Goal: Task Accomplishment & Management: Use online tool/utility

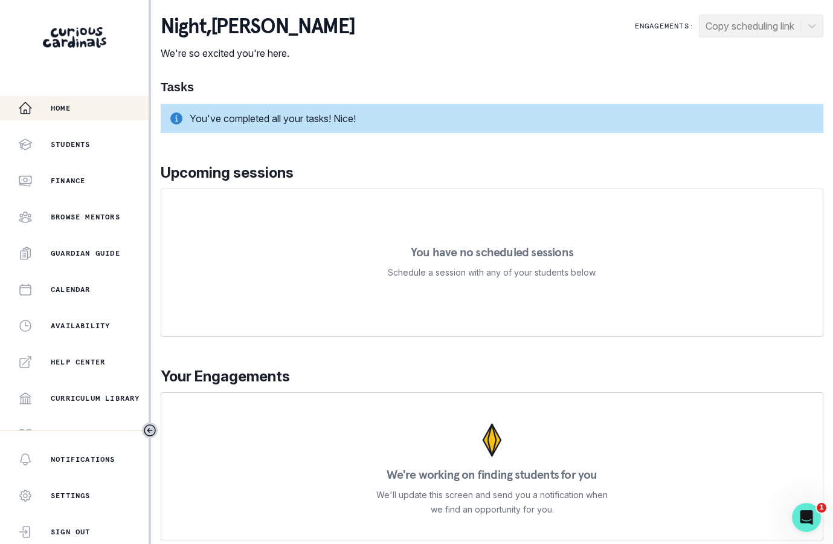
scroll to position [197, 0]
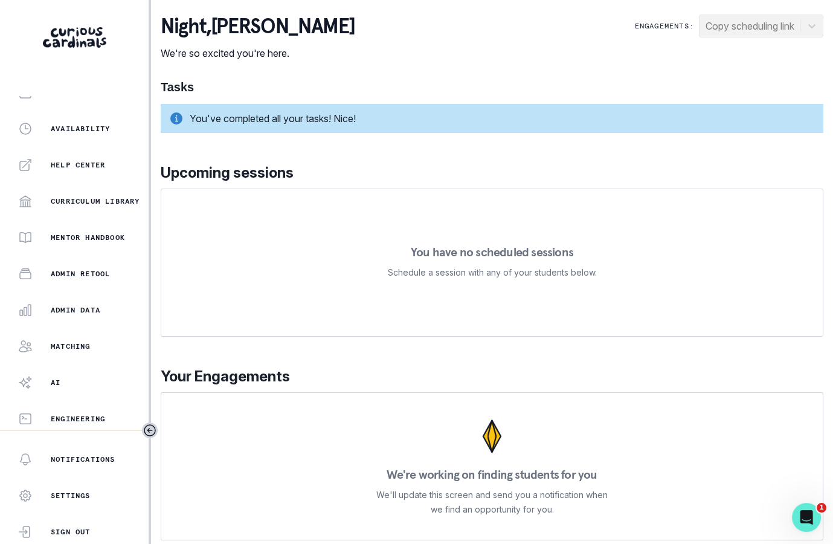
click at [107, 358] on div "Home Students Finance Browse Mentors Guardian Guide Calendar Availability Help …" at bounding box center [74, 263] width 149 height 334
click at [106, 349] on div "Matching" at bounding box center [83, 346] width 131 height 15
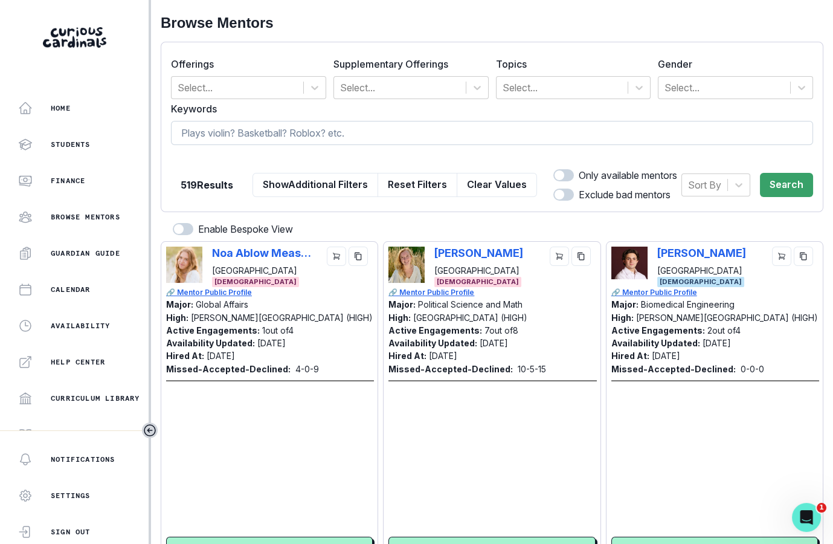
click at [410, 129] on input at bounding box center [492, 133] width 642 height 24
type input "[GEOGRAPHIC_DATA]"
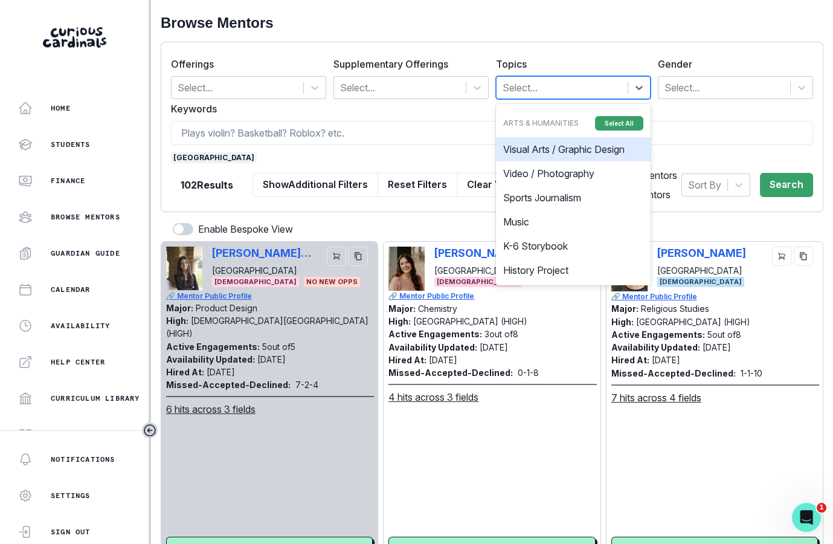
click at [581, 86] on div at bounding box center [563, 87] width 120 height 17
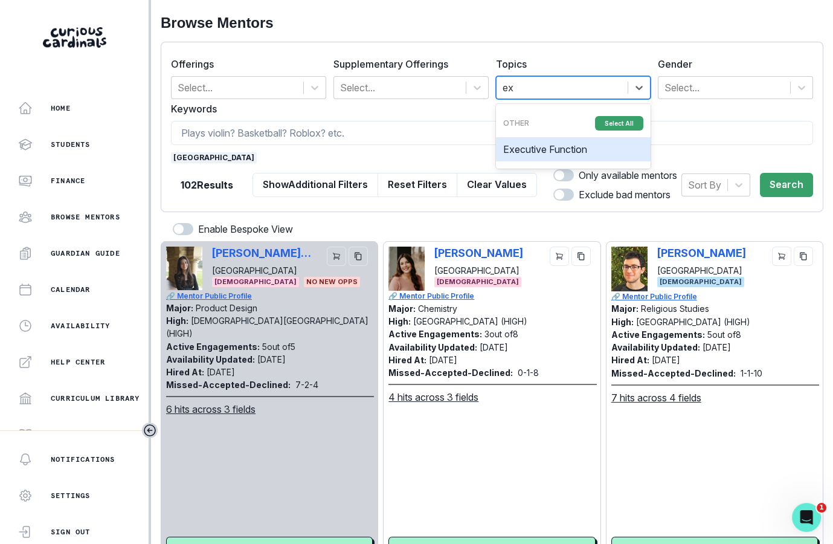
type input "exe"
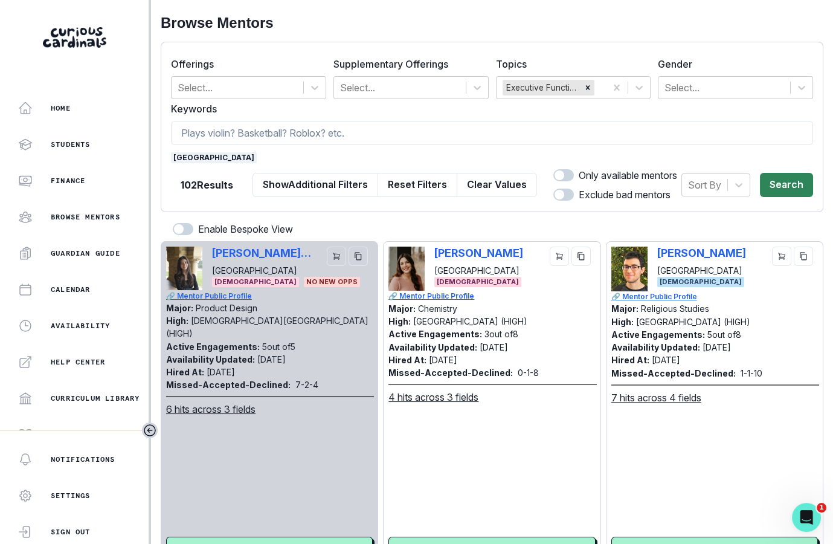
click at [781, 176] on button "Search" at bounding box center [786, 185] width 53 height 24
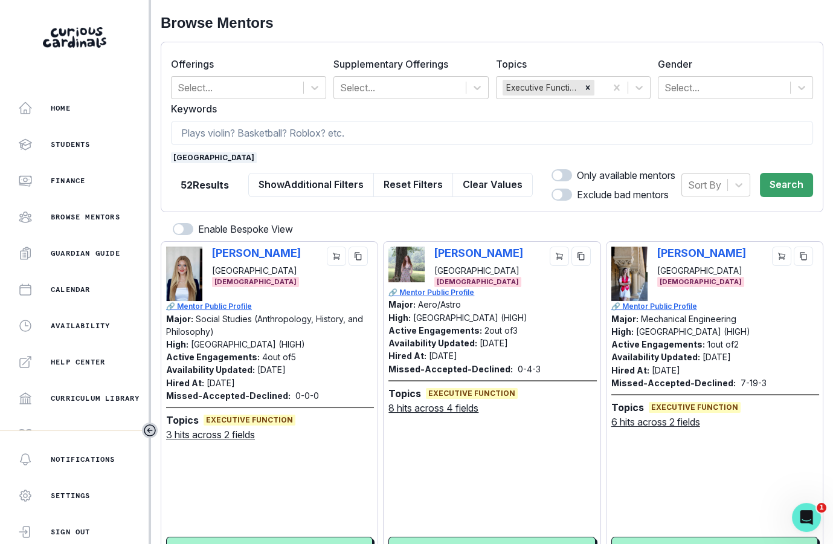
click at [553, 173] on span at bounding box center [558, 175] width 10 height 10
click at [552, 169] on input "checkbox" at bounding box center [551, 169] width 1 height 1
checkbox input "true"
click at [799, 181] on button "Search" at bounding box center [786, 185] width 53 height 24
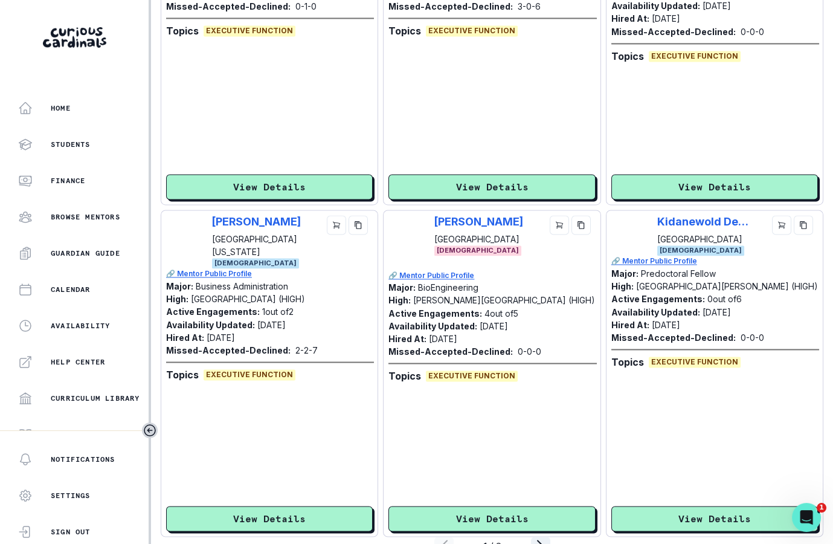
scroll to position [3049, 0]
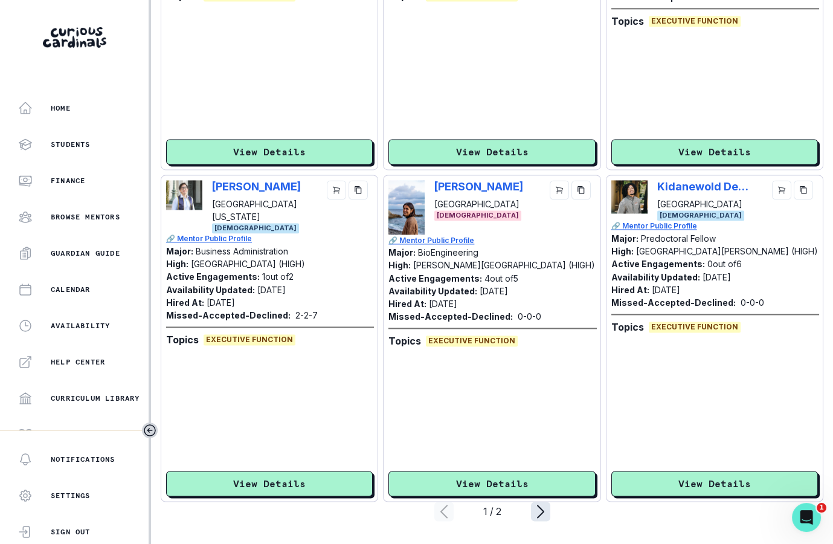
click at [535, 507] on icon "page right" at bounding box center [540, 511] width 19 height 19
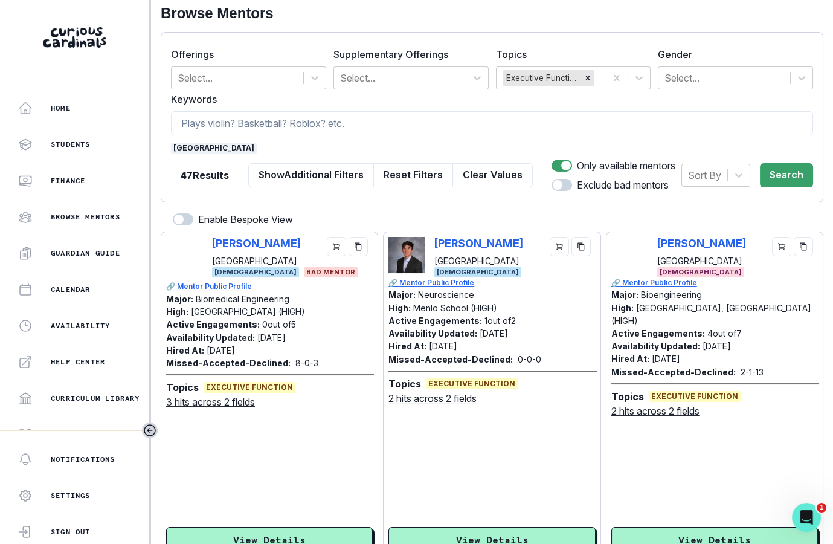
scroll to position [0, 0]
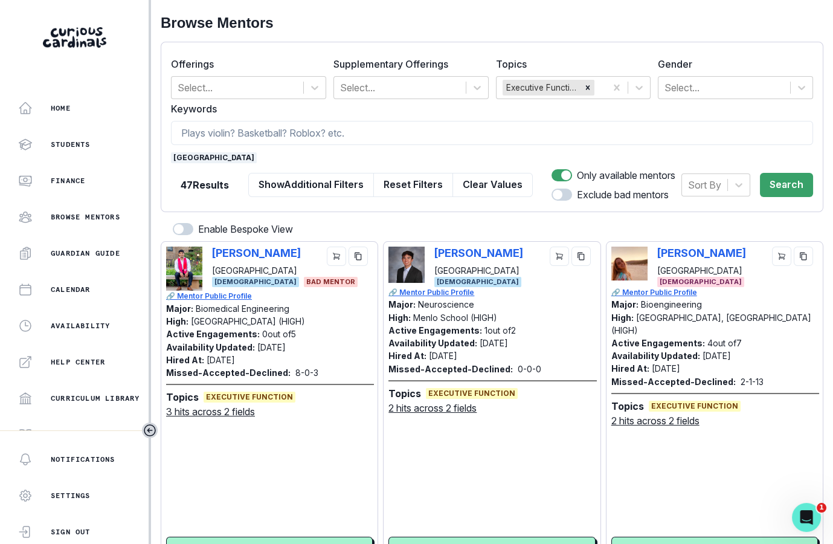
click at [202, 153] on span "[GEOGRAPHIC_DATA]" at bounding box center [214, 157] width 86 height 11
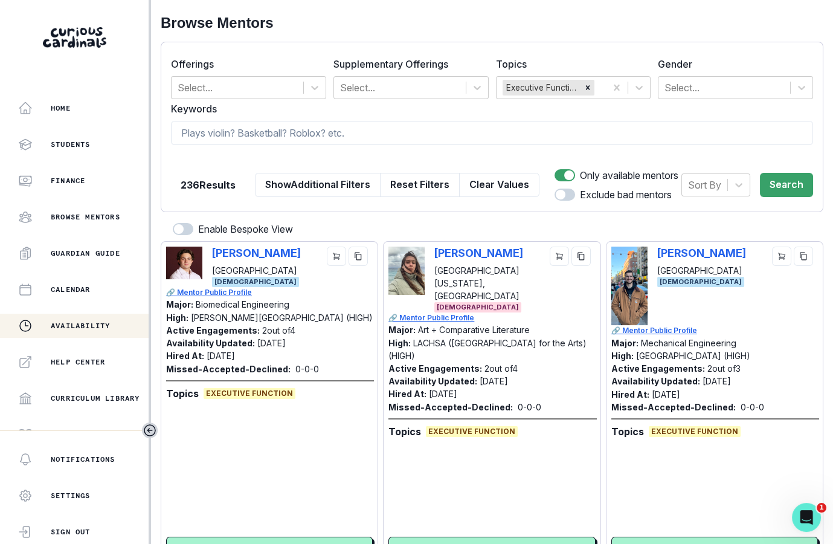
scroll to position [197, 0]
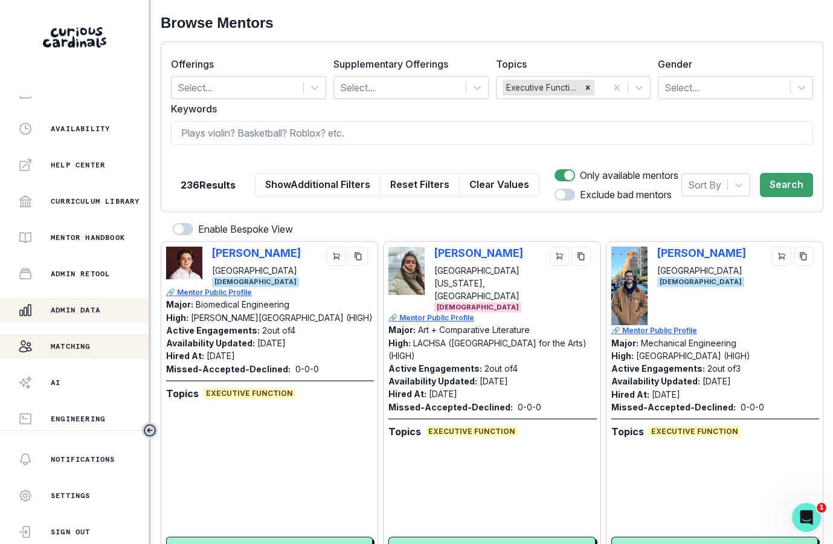
click at [108, 308] on div "Admin Data" at bounding box center [83, 310] width 131 height 15
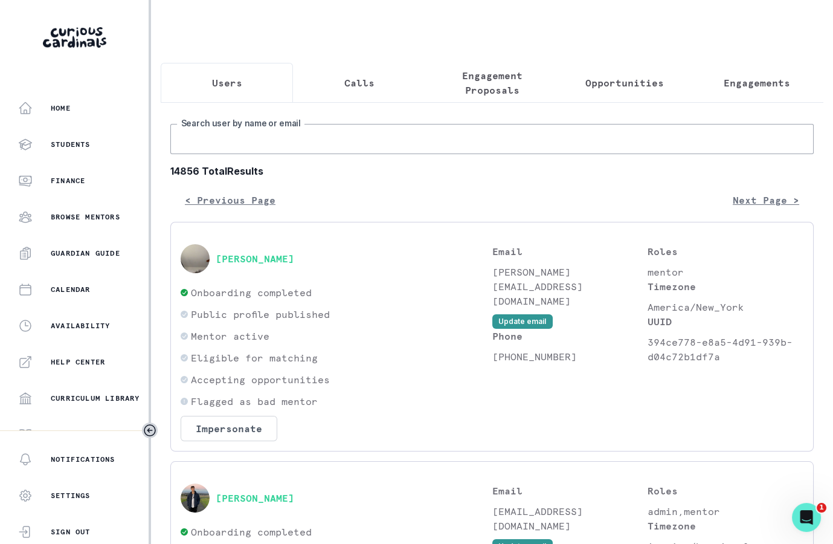
click at [319, 147] on input "Search user by name or email" at bounding box center [492, 139] width 644 height 30
type input "[PERSON_NAME]"
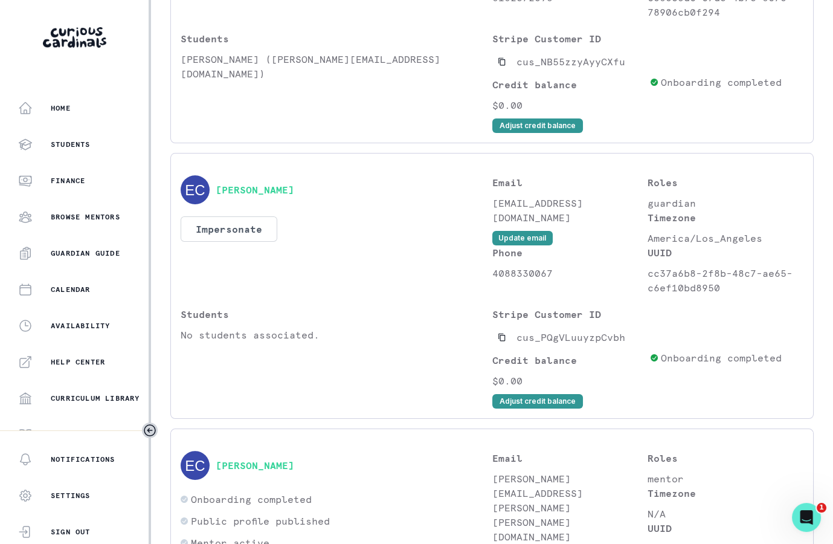
scroll to position [750, 0]
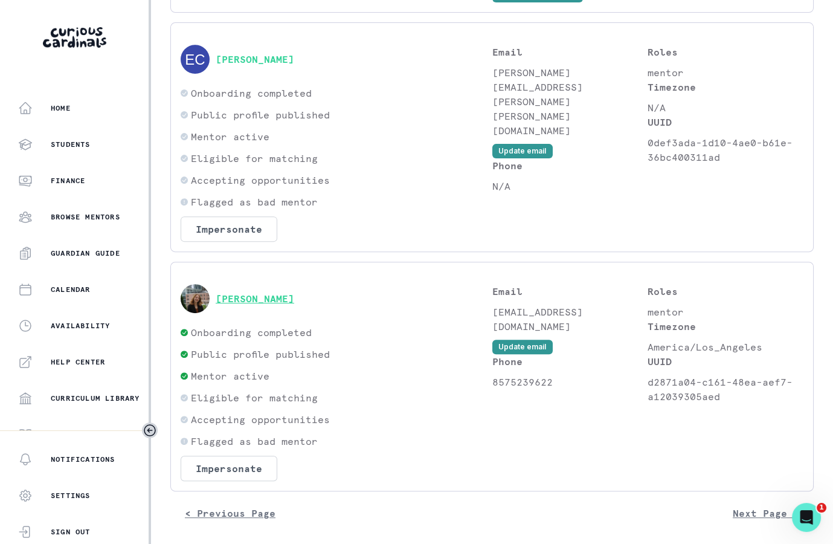
click at [288, 292] on button "[PERSON_NAME]" at bounding box center [255, 298] width 79 height 12
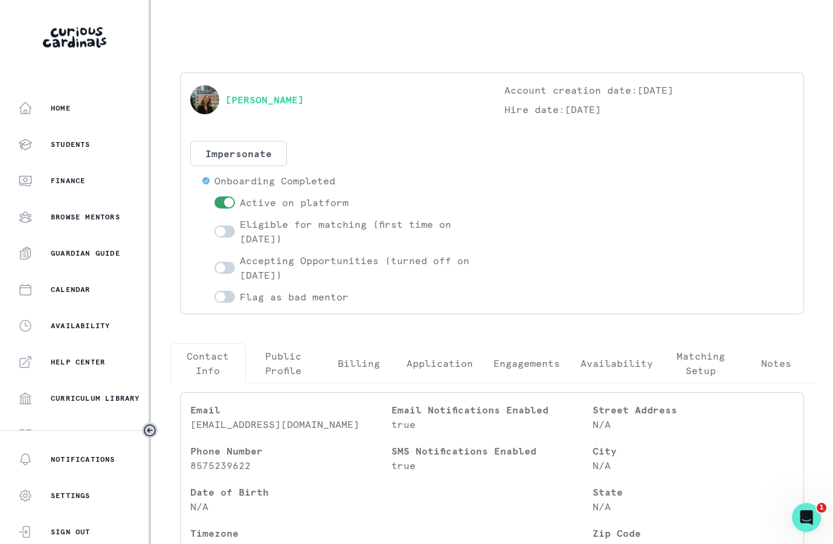
click at [521, 360] on p "Engagements" at bounding box center [527, 363] width 66 height 15
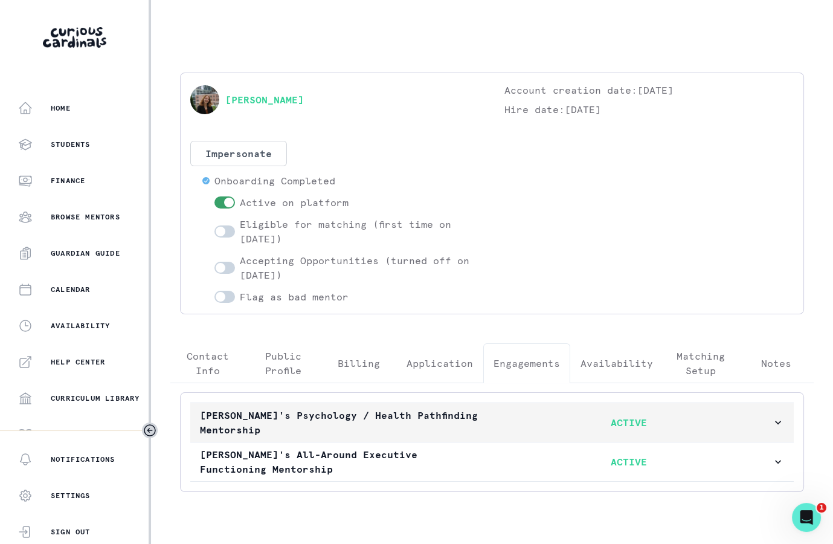
click at [416, 424] on p "[PERSON_NAME]'s Psychology / Health Pathfinding Mentorship" at bounding box center [343, 422] width 286 height 29
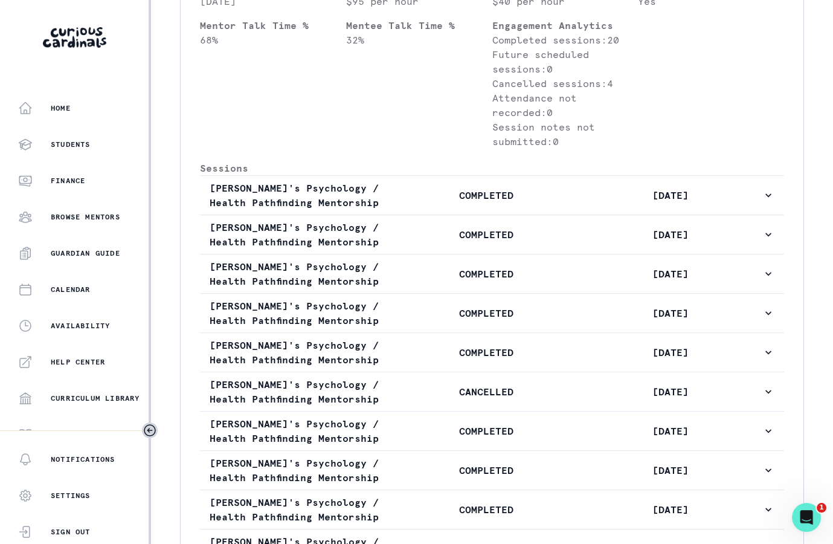
scroll to position [691, 0]
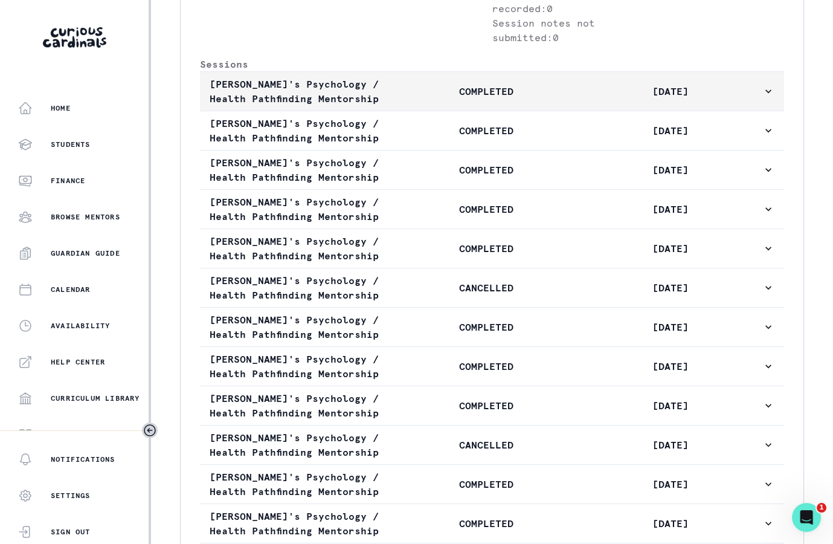
click at [480, 111] on button "[PERSON_NAME]'s Psychology / Health Pathfinding Mentorship COMPLETED [DATE]" at bounding box center [492, 91] width 584 height 39
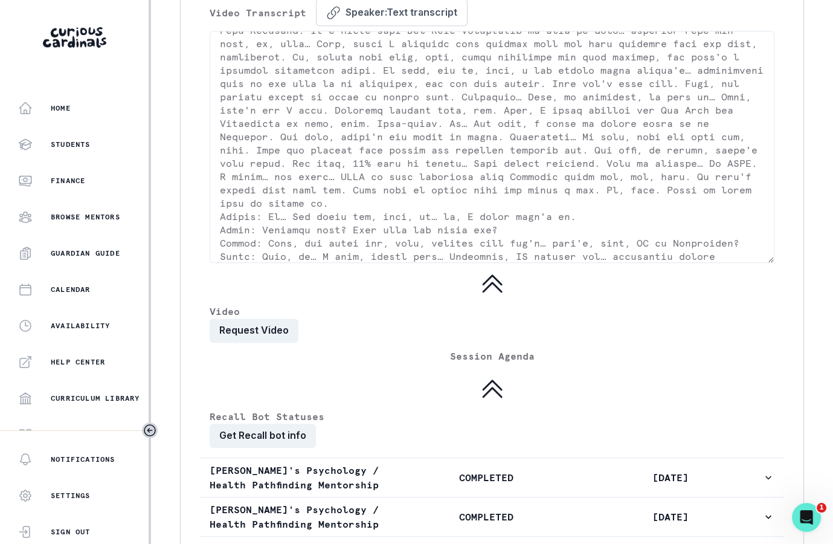
scroll to position [1954, 0]
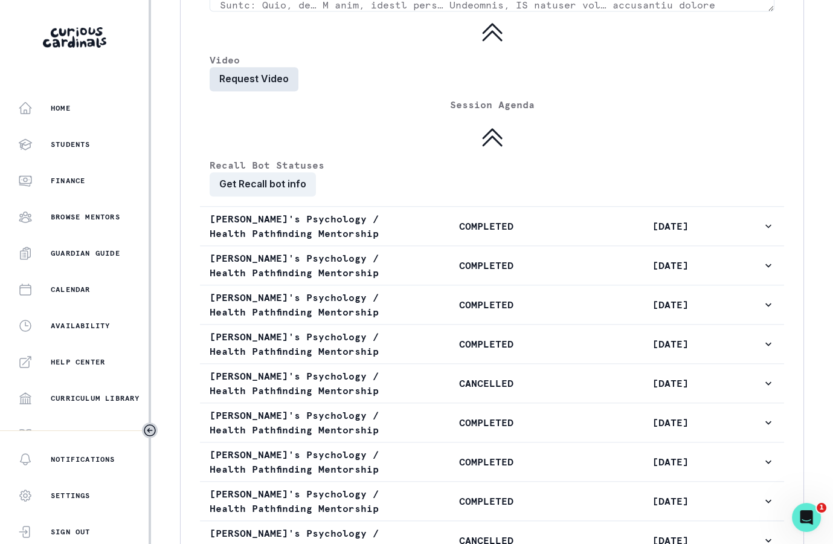
drag, startPoint x: 247, startPoint y: 169, endPoint x: 254, endPoint y: 81, distance: 88.0
click at [254, 81] on button "Request Video" at bounding box center [254, 79] width 89 height 24
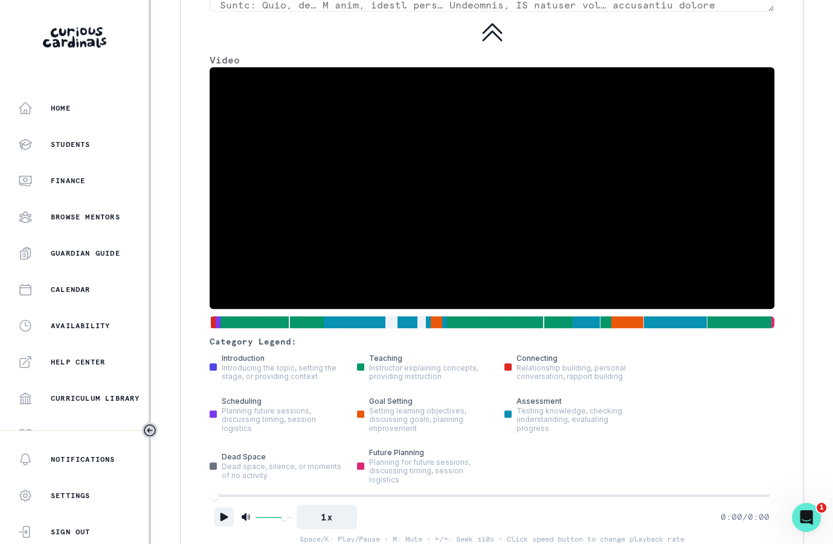
click at [224, 512] on icon "Play" at bounding box center [225, 516] width 8 height 8
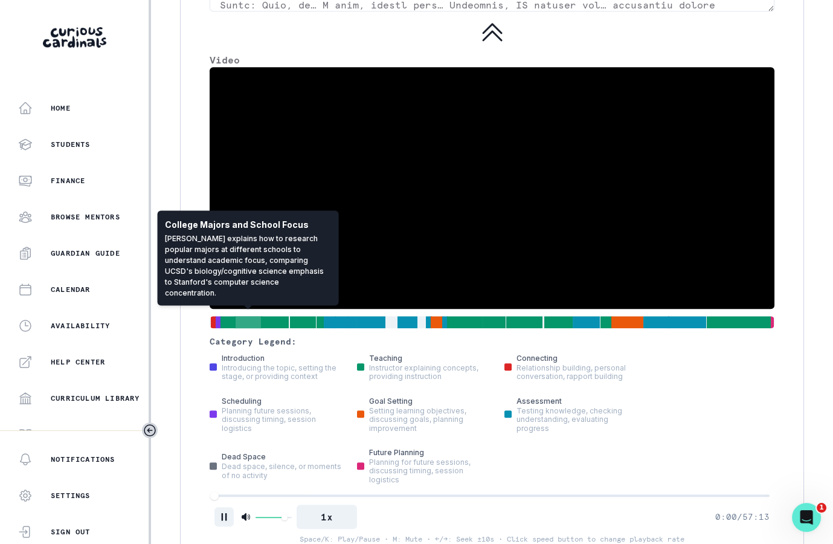
click at [250, 317] on div at bounding box center [248, 321] width 27 height 13
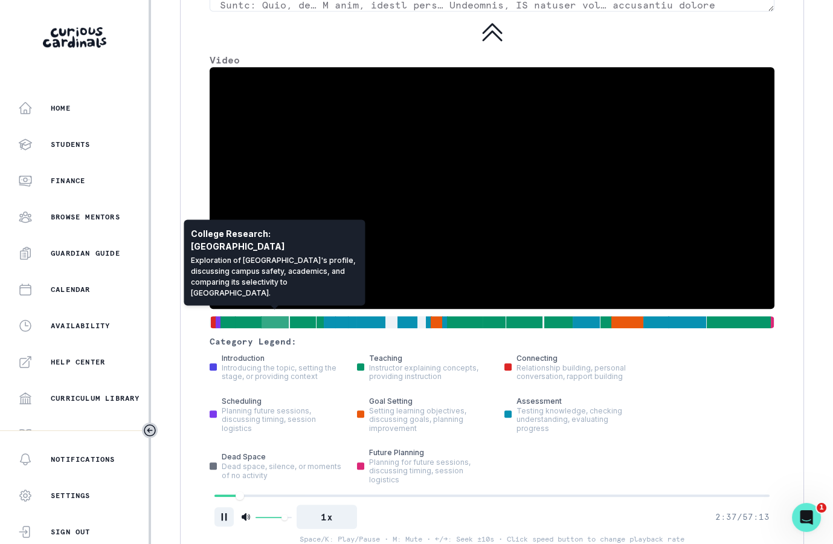
click at [282, 320] on div at bounding box center [275, 321] width 28 height 13
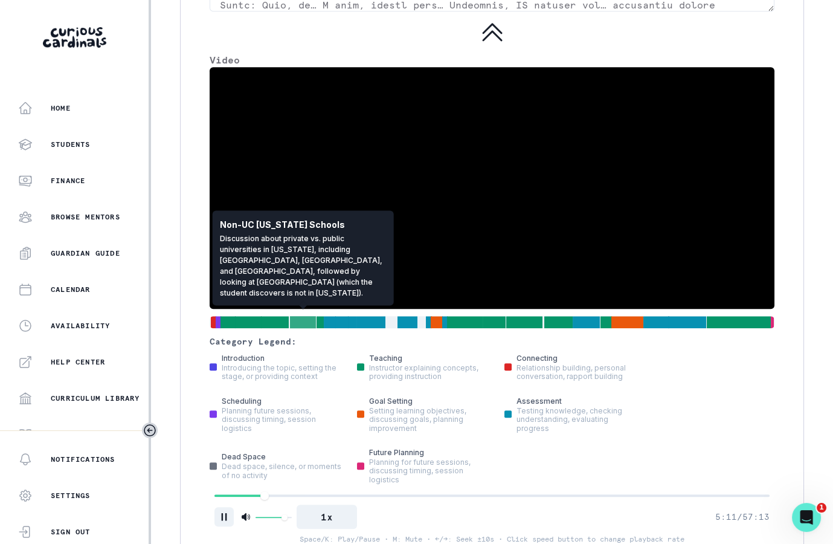
click at [311, 318] on div at bounding box center [303, 321] width 26 height 13
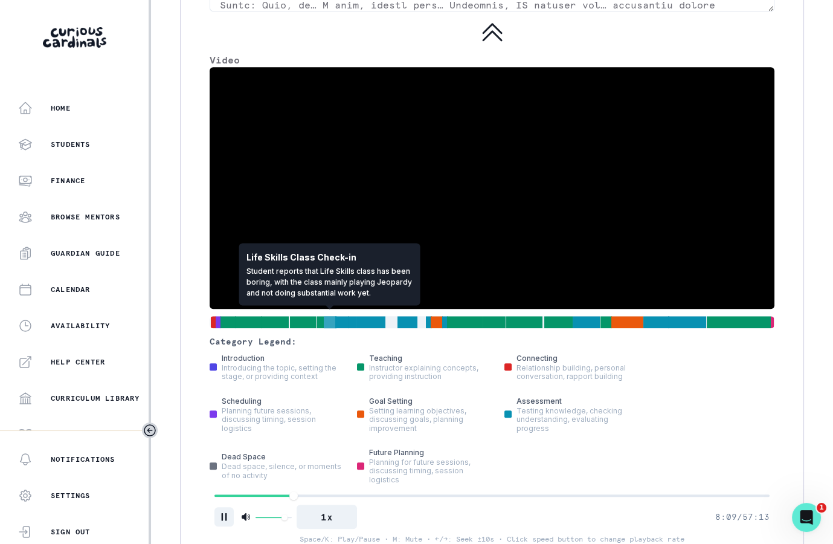
click at [332, 317] on div at bounding box center [330, 321] width 13 height 13
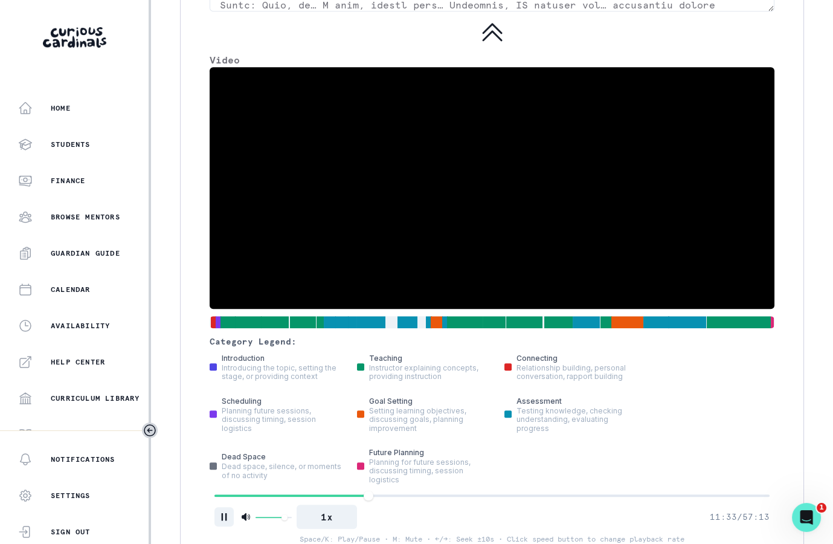
click at [368, 491] on div "video-progress" at bounding box center [369, 496] width 10 height 10
click at [373, 491] on div "video-progress" at bounding box center [369, 496] width 10 height 10
click at [487, 491] on div "video-progress" at bounding box center [482, 496] width 10 height 10
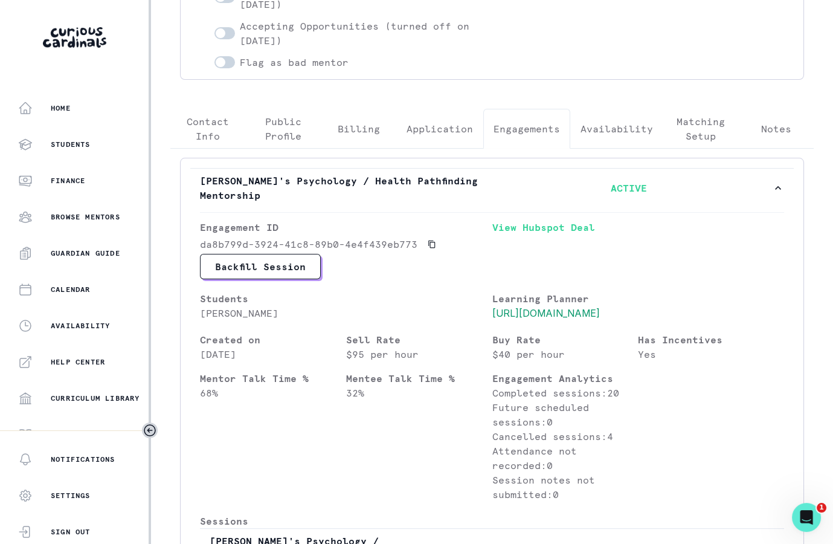
scroll to position [61, 0]
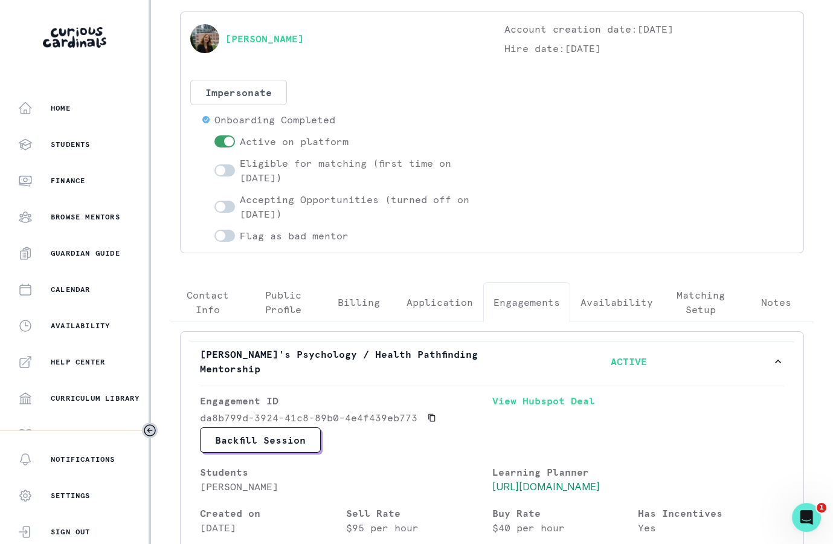
click at [235, 479] on p "[PERSON_NAME]" at bounding box center [346, 486] width 292 height 15
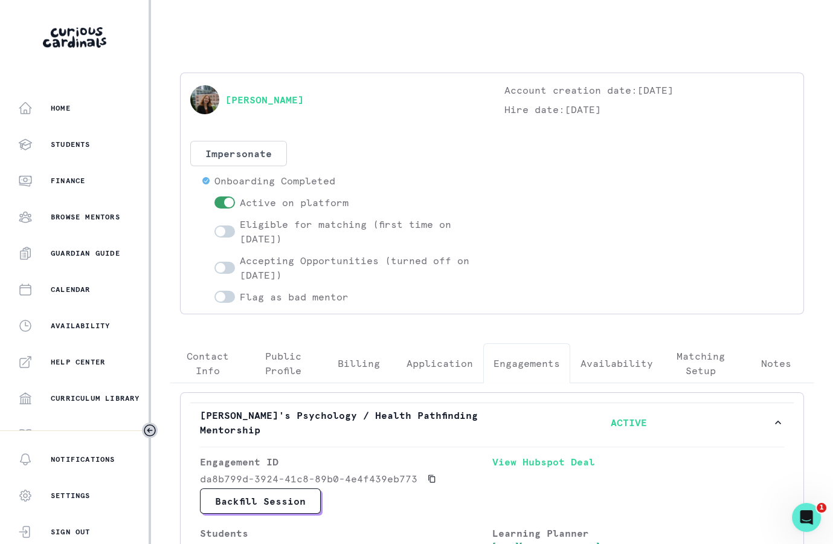
scroll to position [92, 0]
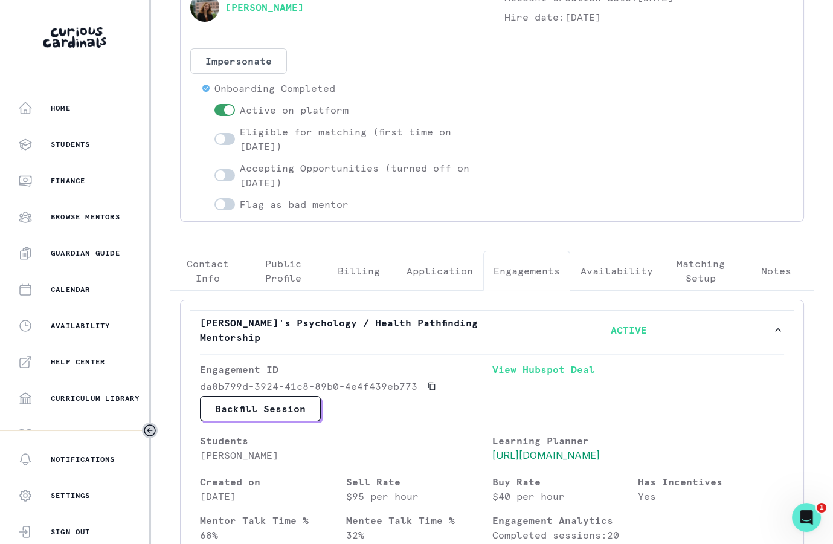
click at [237, 456] on p "[PERSON_NAME]" at bounding box center [346, 455] width 292 height 15
copy p "[PERSON_NAME]"
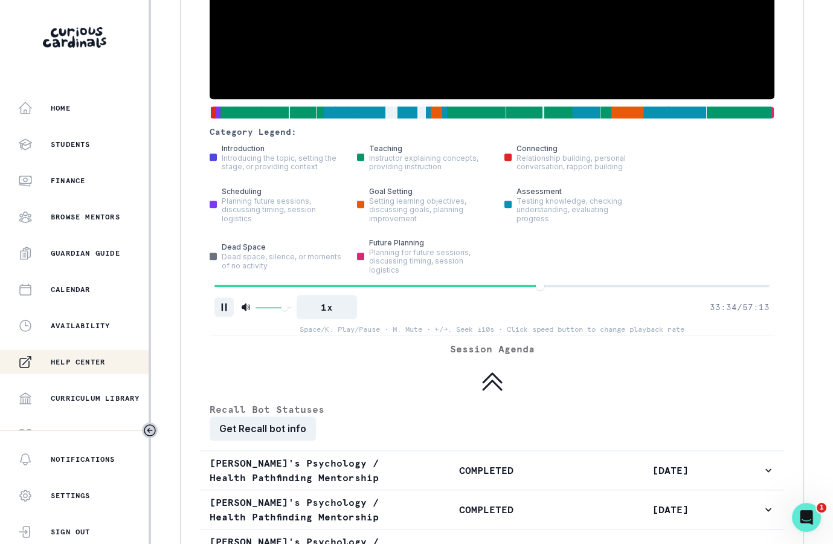
scroll to position [177, 0]
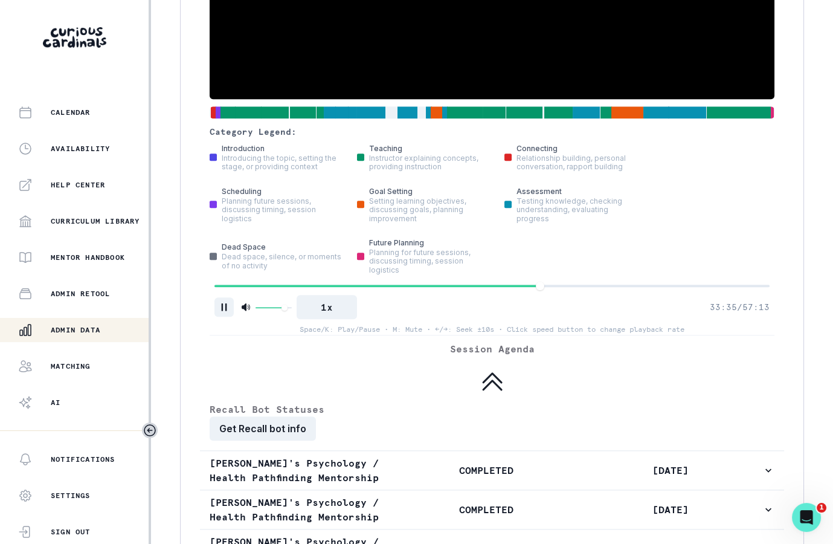
click at [92, 329] on p "Admin Data" at bounding box center [76, 330] width 50 height 10
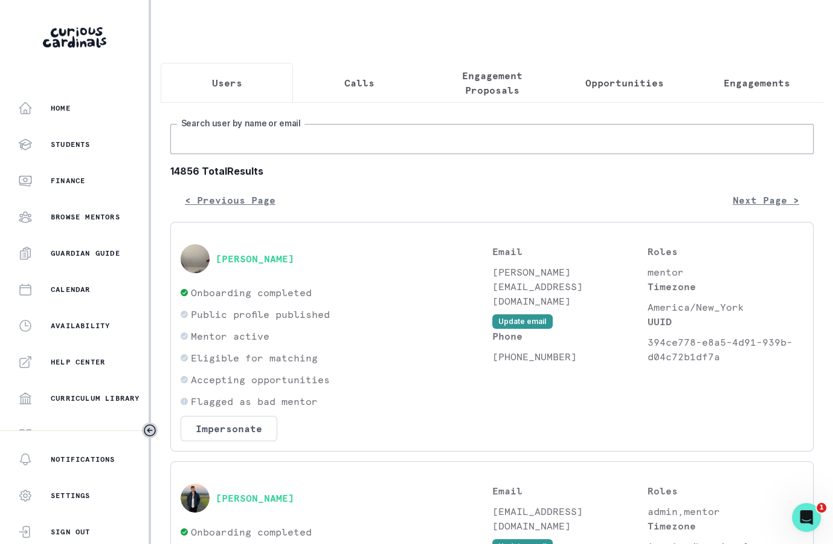
click at [303, 144] on input "Search user by name or email" at bounding box center [492, 139] width 644 height 30
paste input "[PERSON_NAME]"
type input "[PERSON_NAME]"
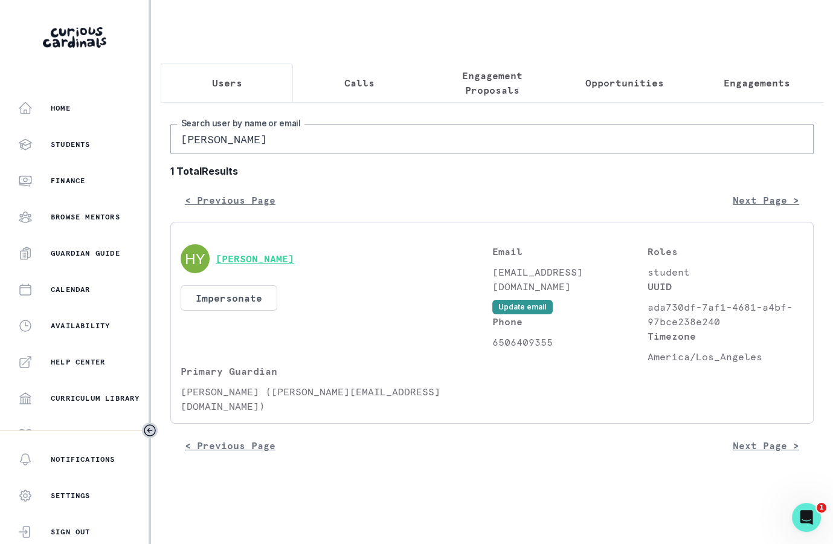
click at [252, 262] on button "[PERSON_NAME]" at bounding box center [255, 259] width 79 height 12
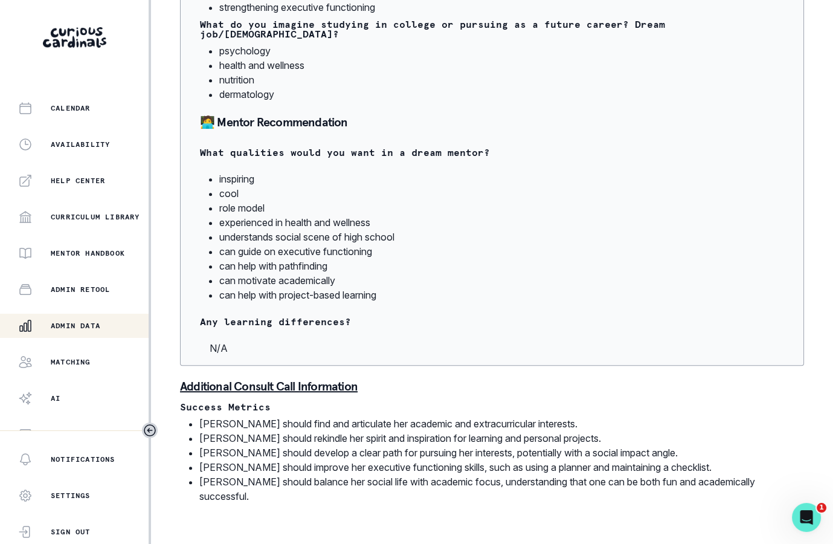
scroll to position [197, 0]
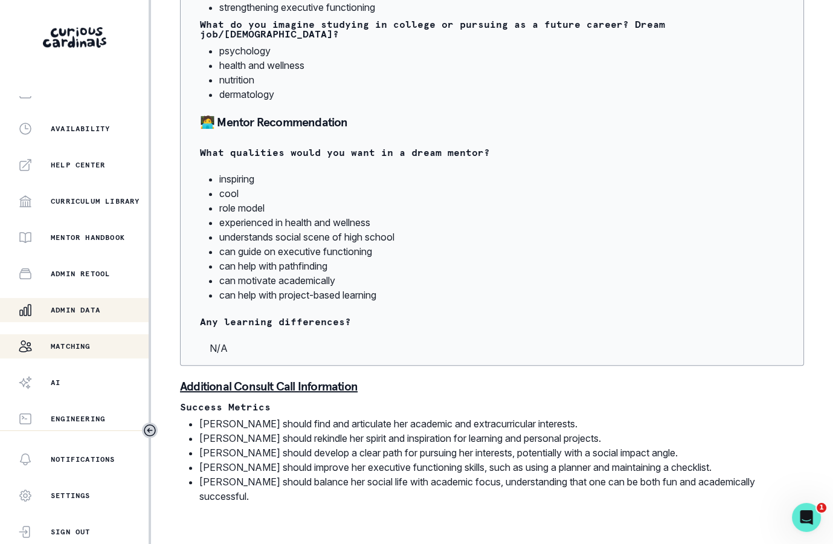
click at [125, 349] on div "Matching" at bounding box center [83, 346] width 131 height 15
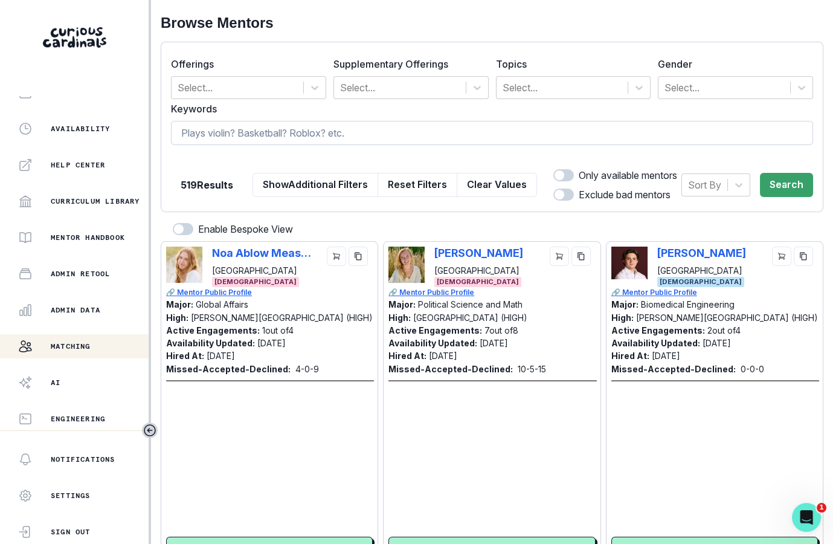
click at [367, 123] on input at bounding box center [492, 133] width 642 height 24
type input "psychology"
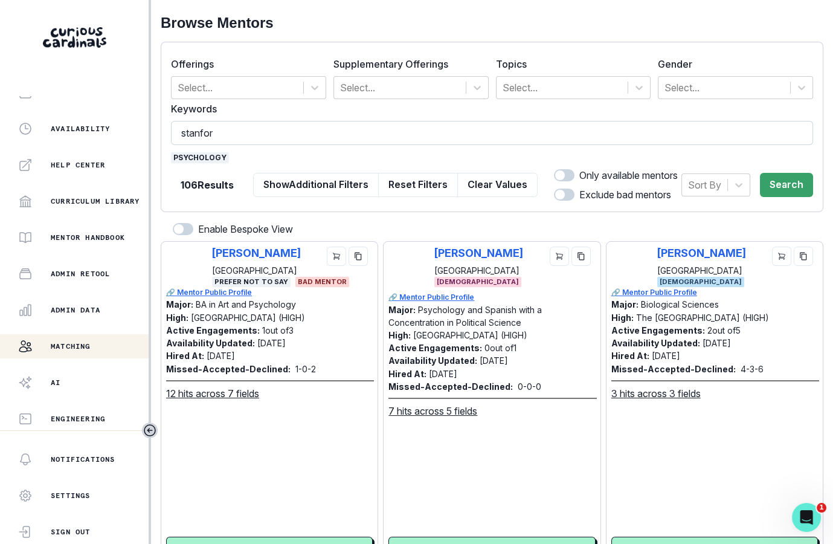
type input "[GEOGRAPHIC_DATA]"
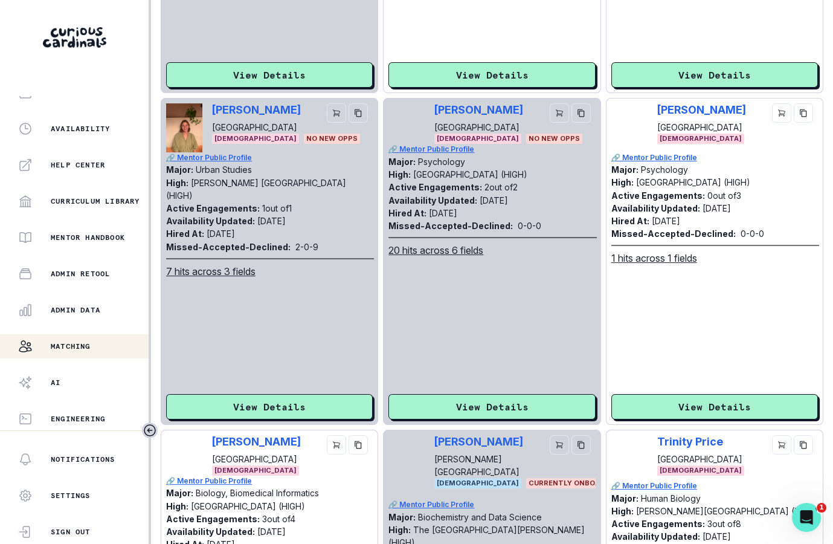
scroll to position [514, 0]
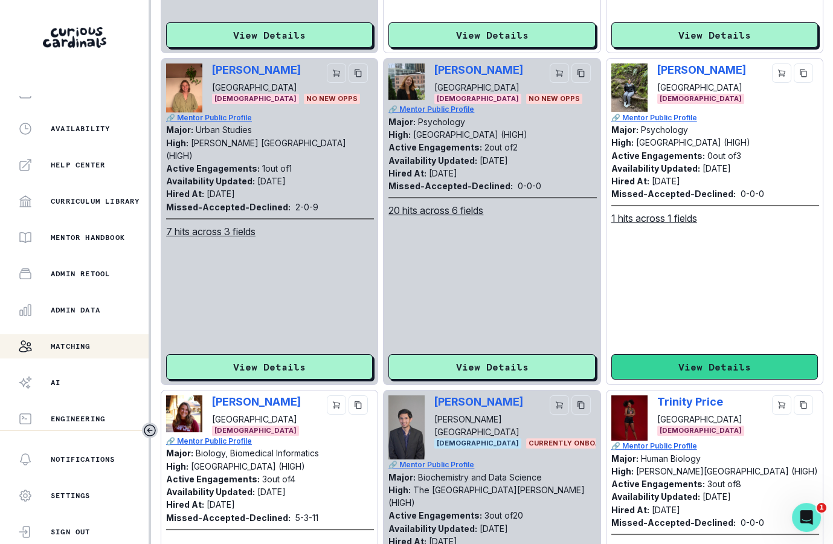
click at [674, 358] on button "View Details" at bounding box center [714, 366] width 207 height 25
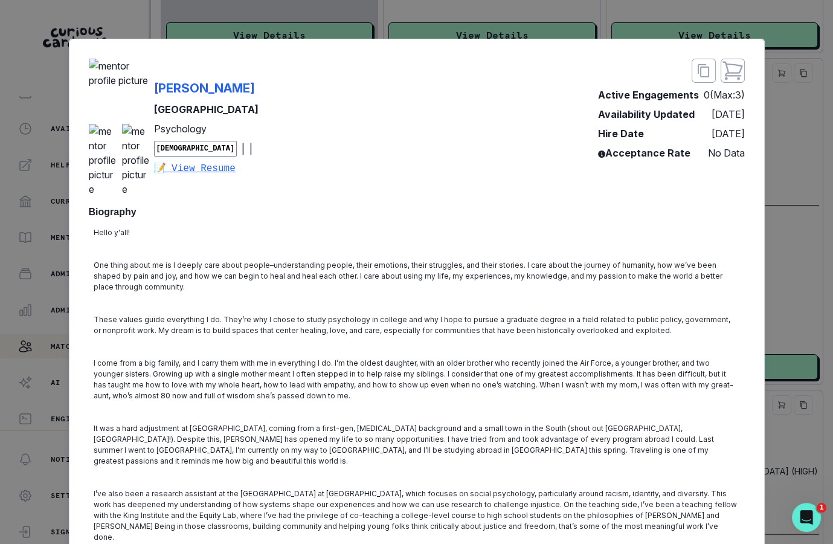
click at [787, 216] on div "[PERSON_NAME] Stanford University Psychology [DEMOGRAPHIC_DATA] | | 📝 View Resu…" at bounding box center [416, 272] width 833 height 544
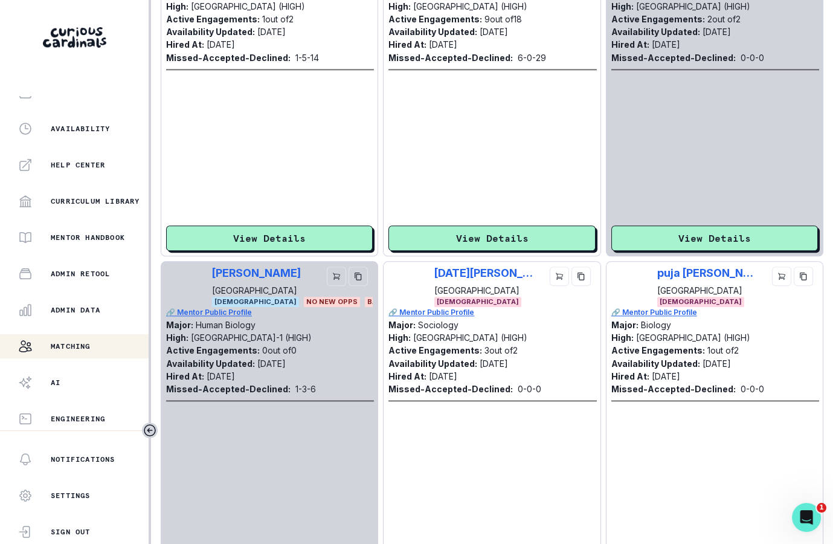
scroll to position [2380, 0]
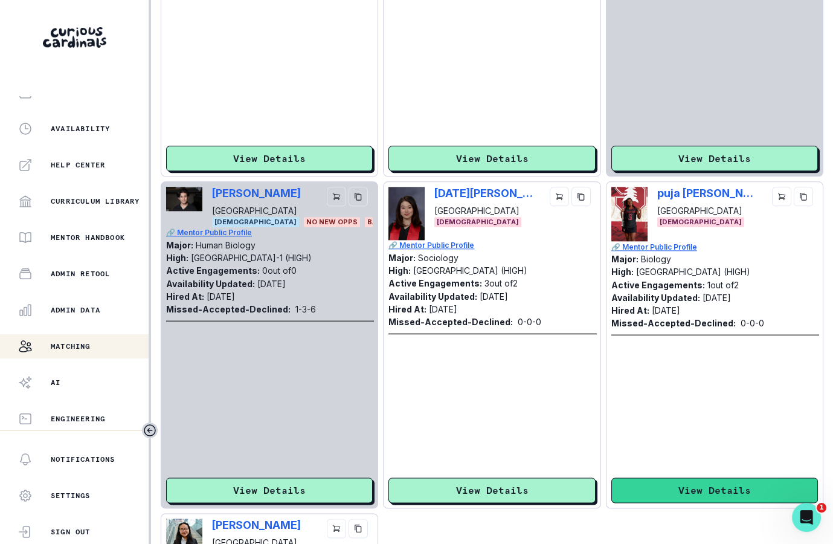
click at [648, 481] on button "View Details" at bounding box center [714, 489] width 207 height 25
